Goal: Task Accomplishment & Management: Use online tool/utility

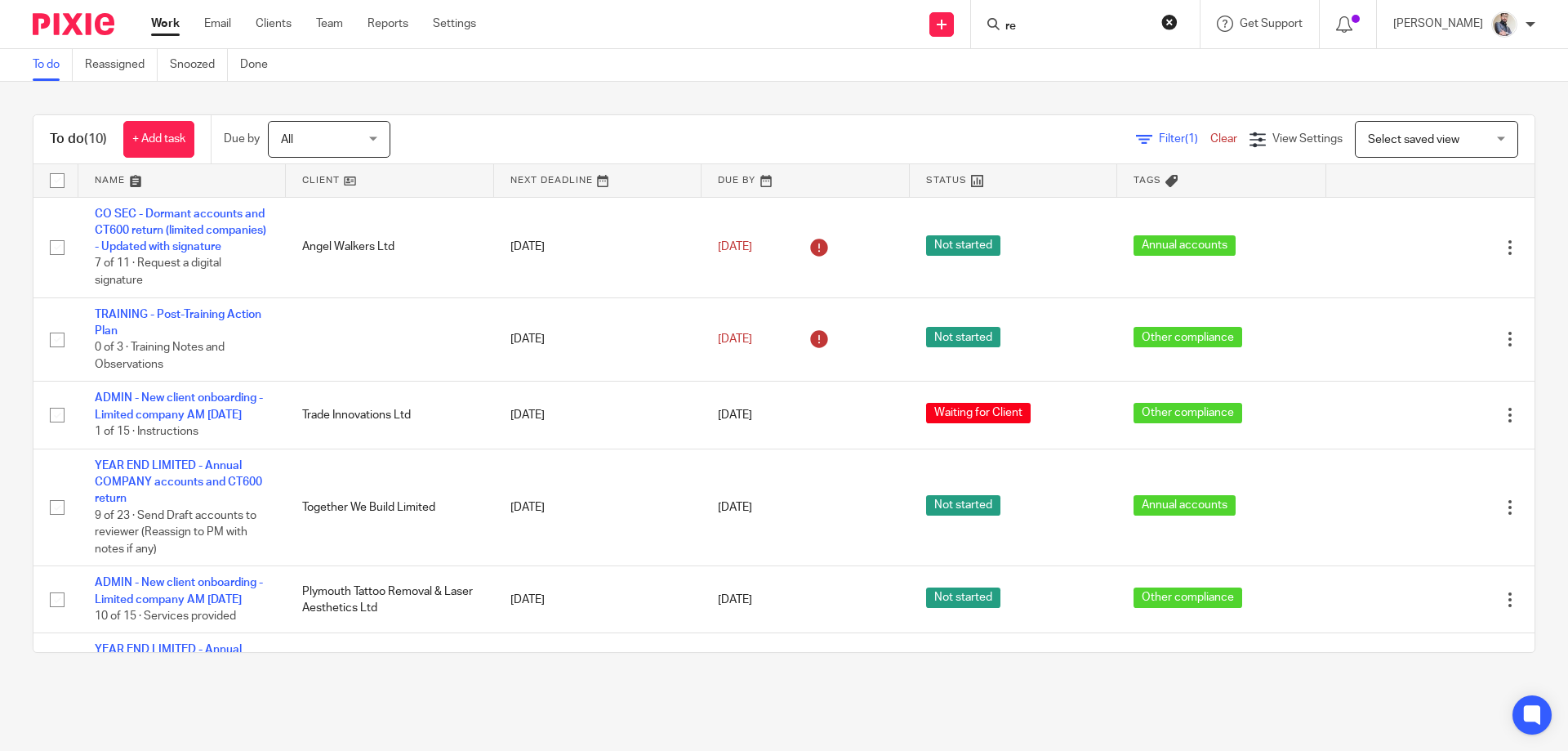
scroll to position [327, 0]
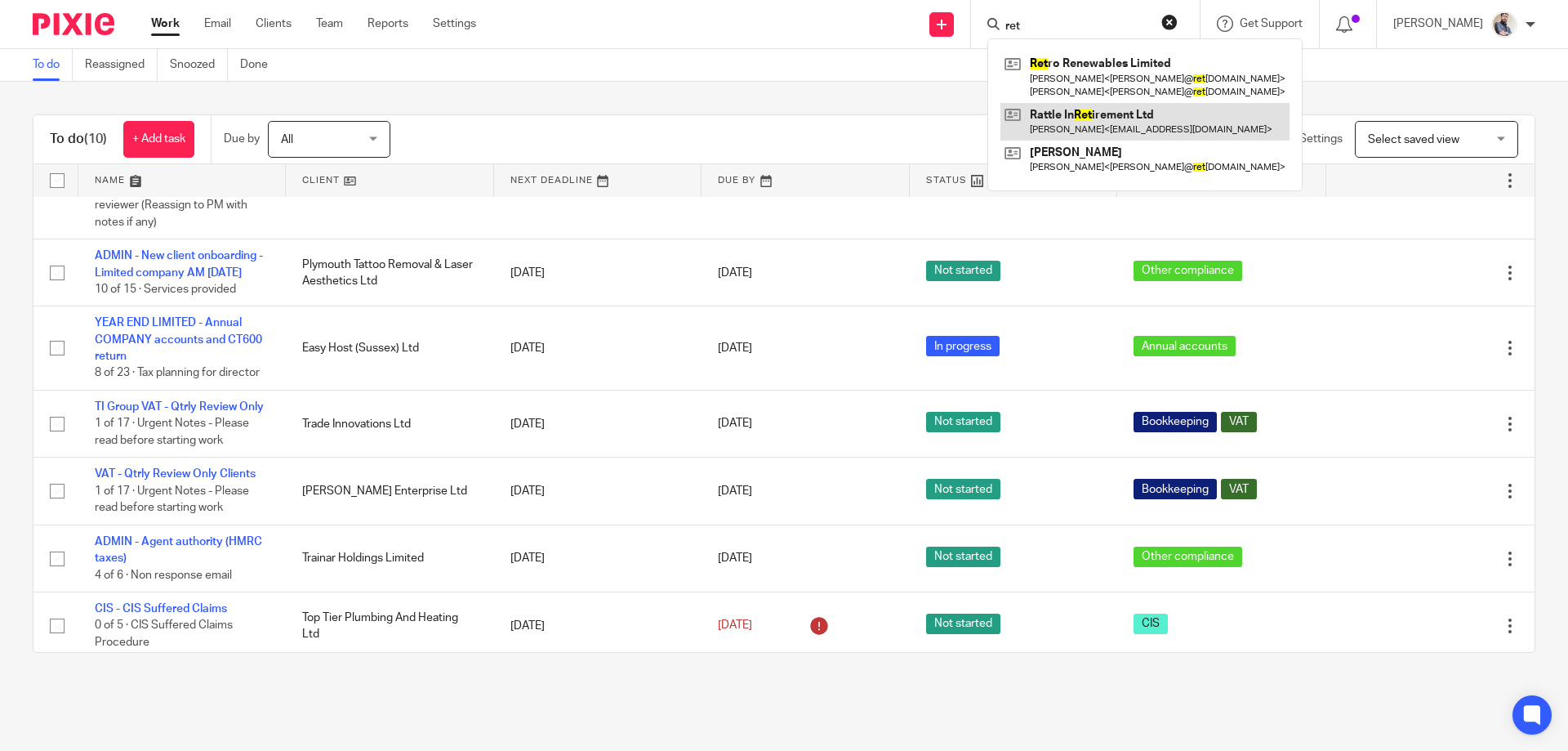
type input "ret"
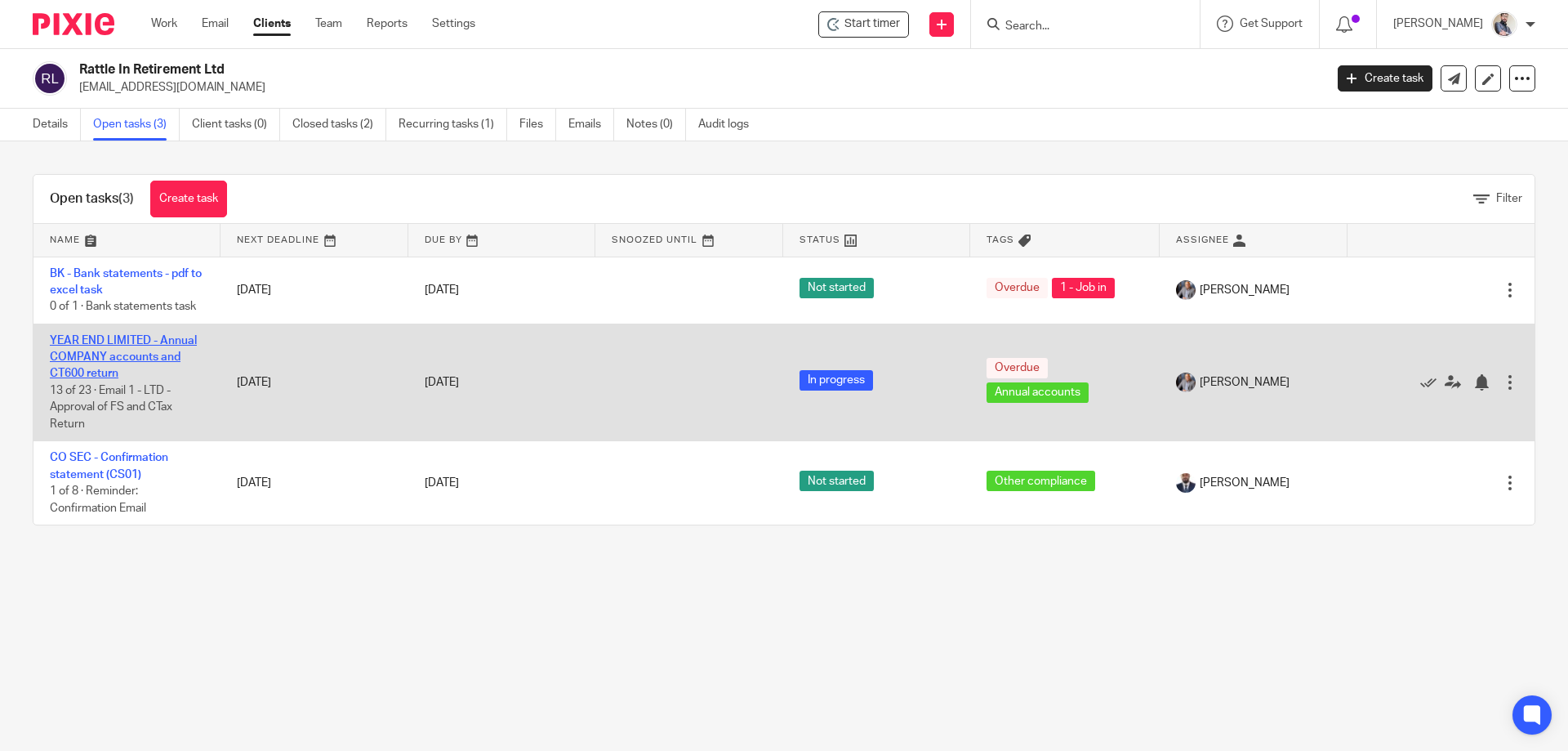
click at [128, 340] on link "YEAR END LIMITED - Annual COMPANY accounts and CT600 return" at bounding box center [123, 358] width 147 height 45
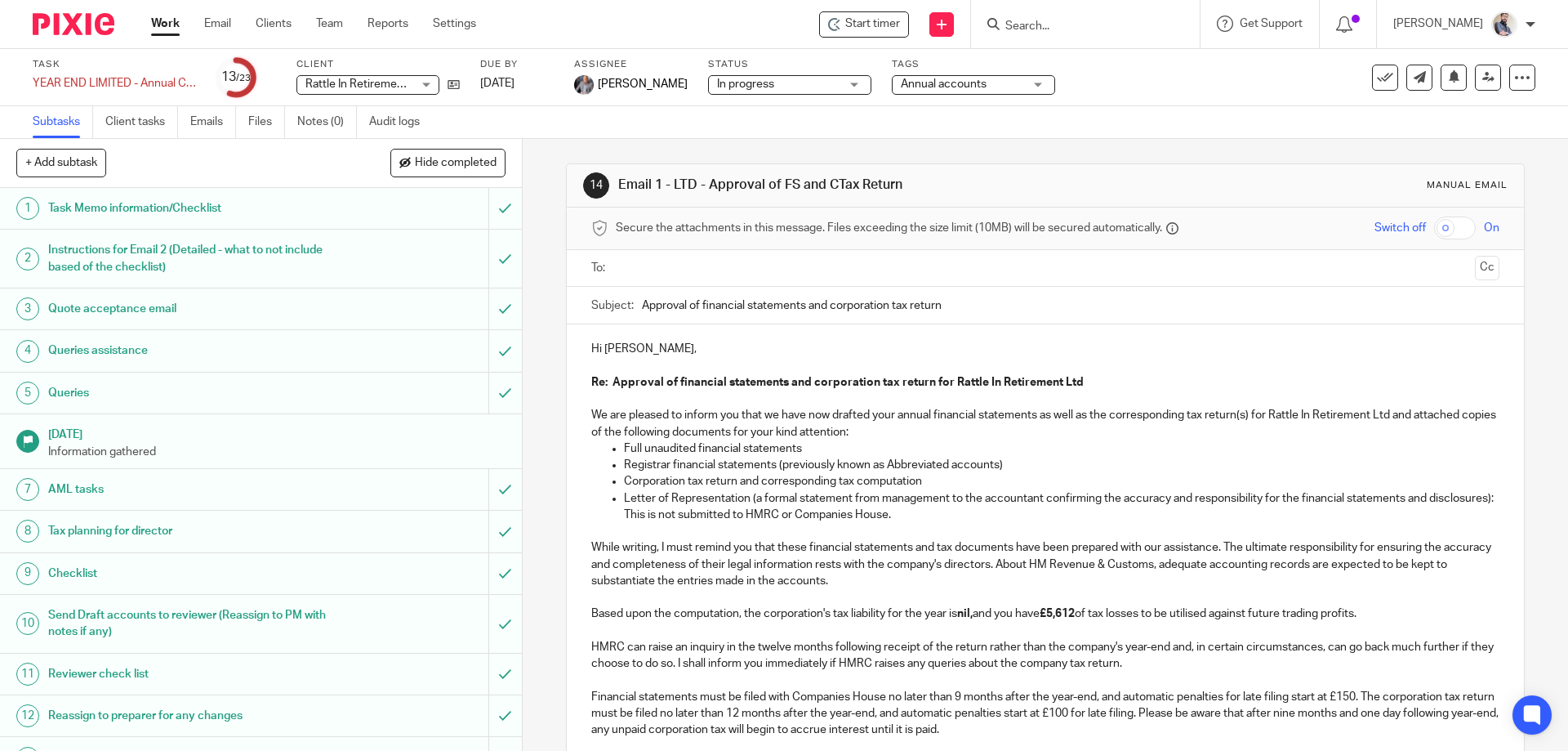
scroll to position [327, 0]
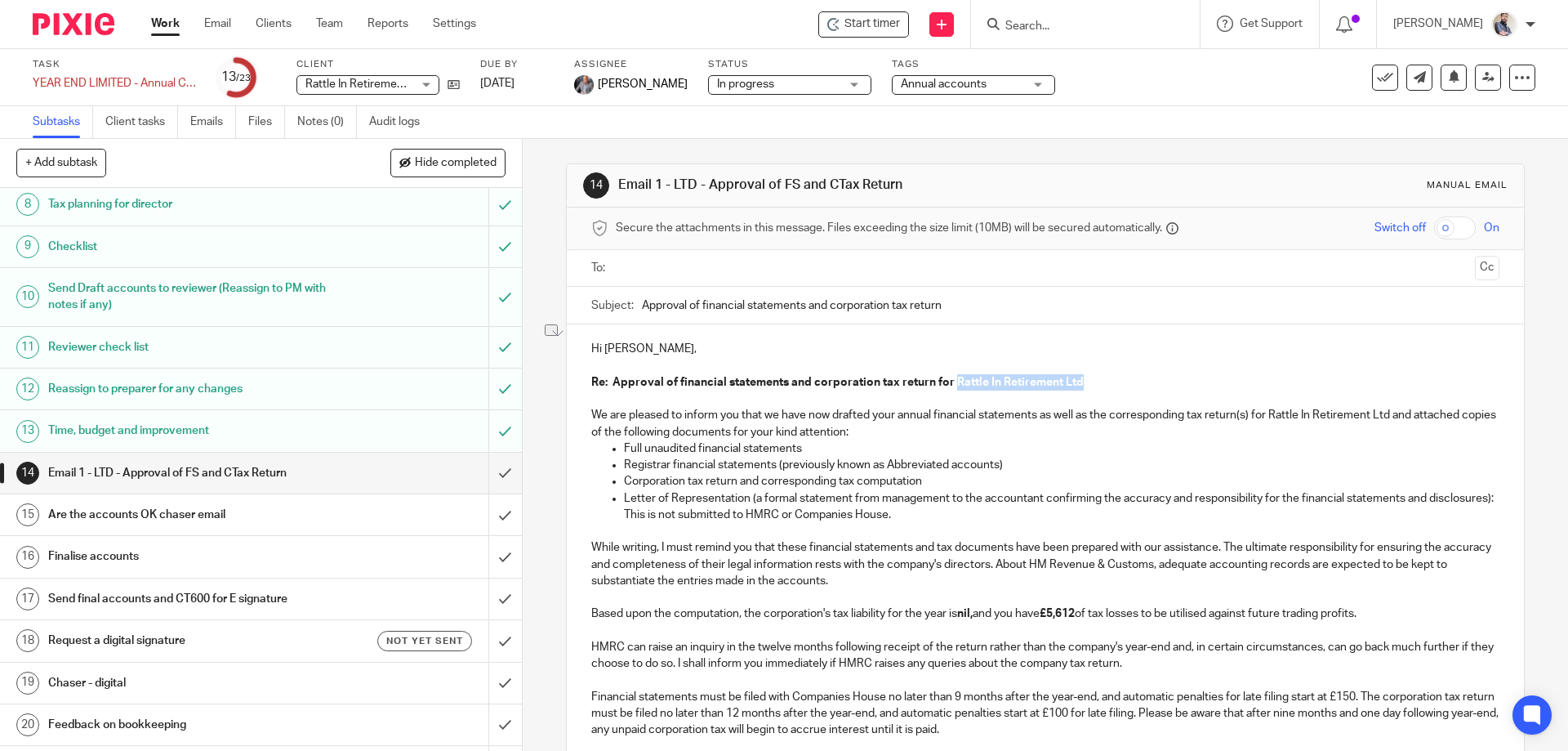
drag, startPoint x: 952, startPoint y: 384, endPoint x: 1078, endPoint y: 383, distance: 126.0
click at [1078, 383] on p "Re: Approval of financial statements and corporation tax return for Rattle In R…" at bounding box center [1044, 383] width 907 height 16
copy strong "Rattle In Retirement Ltd"
